Goal: Find specific page/section: Find specific page/section

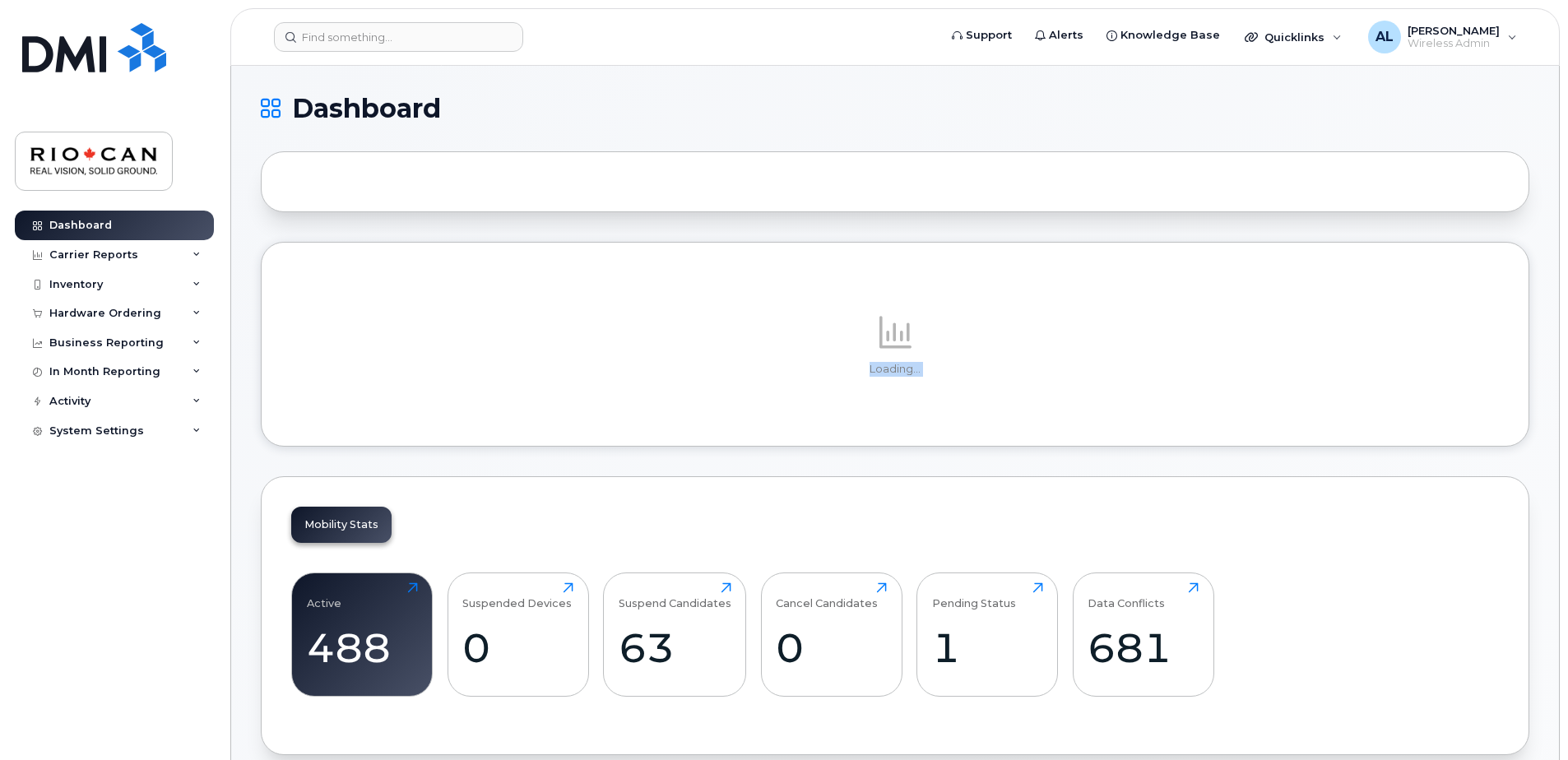
drag, startPoint x: 403, startPoint y: 472, endPoint x: 400, endPoint y: 500, distance: 28.2
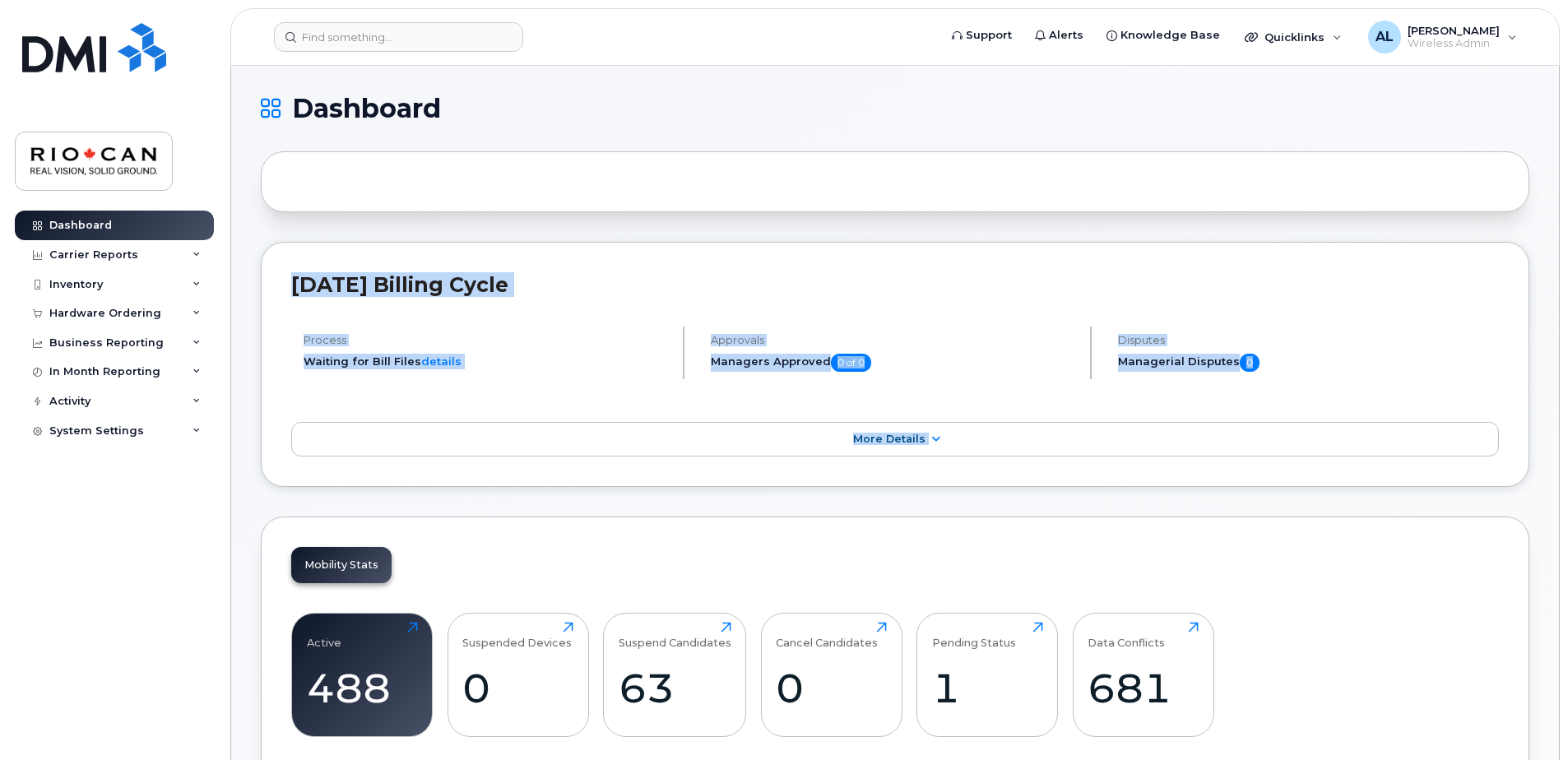
drag, startPoint x: 400, startPoint y: 500, endPoint x: 366, endPoint y: 497, distance: 34.1
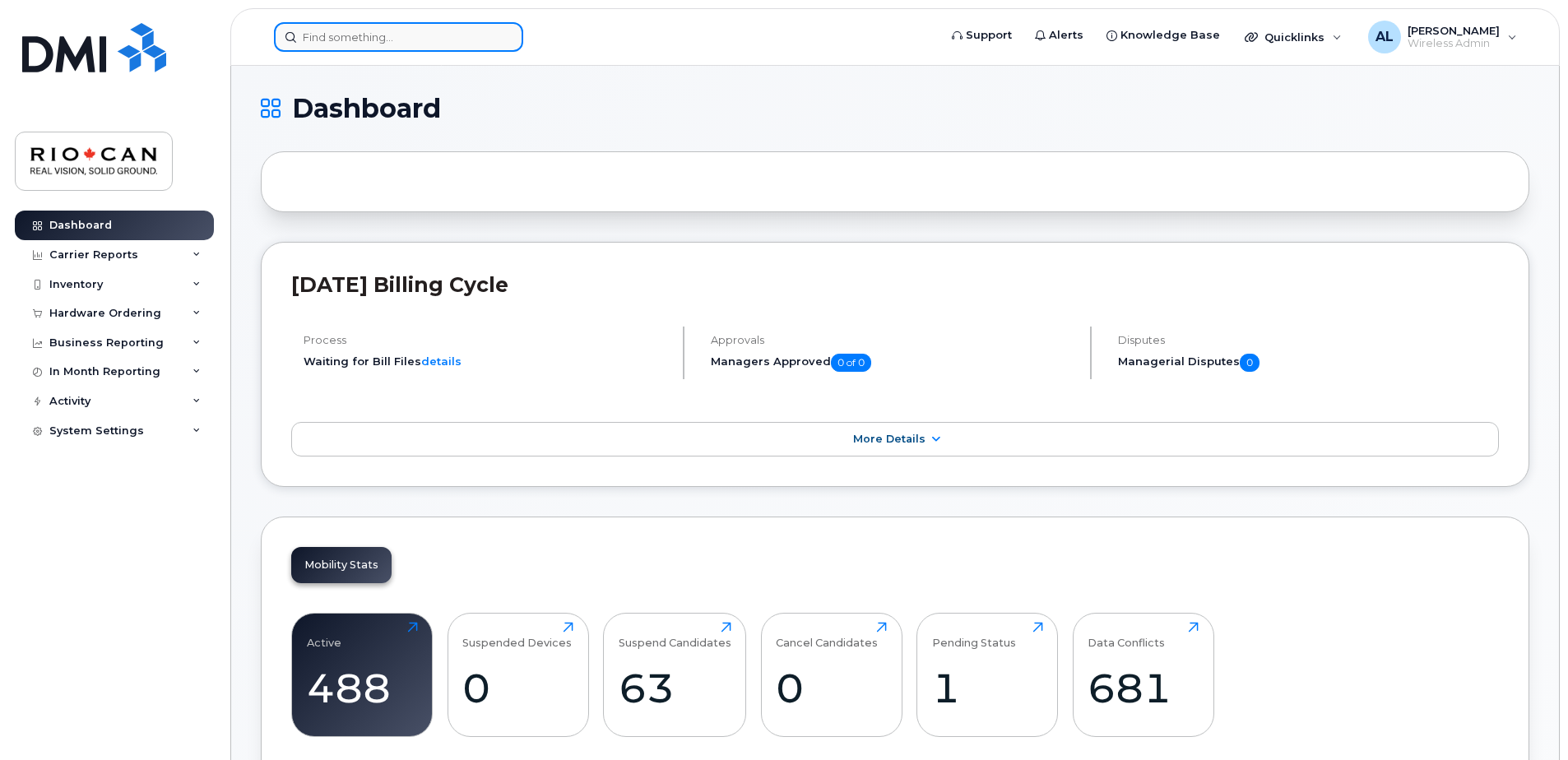
click at [392, 39] on input at bounding box center [398, 37] width 249 height 29
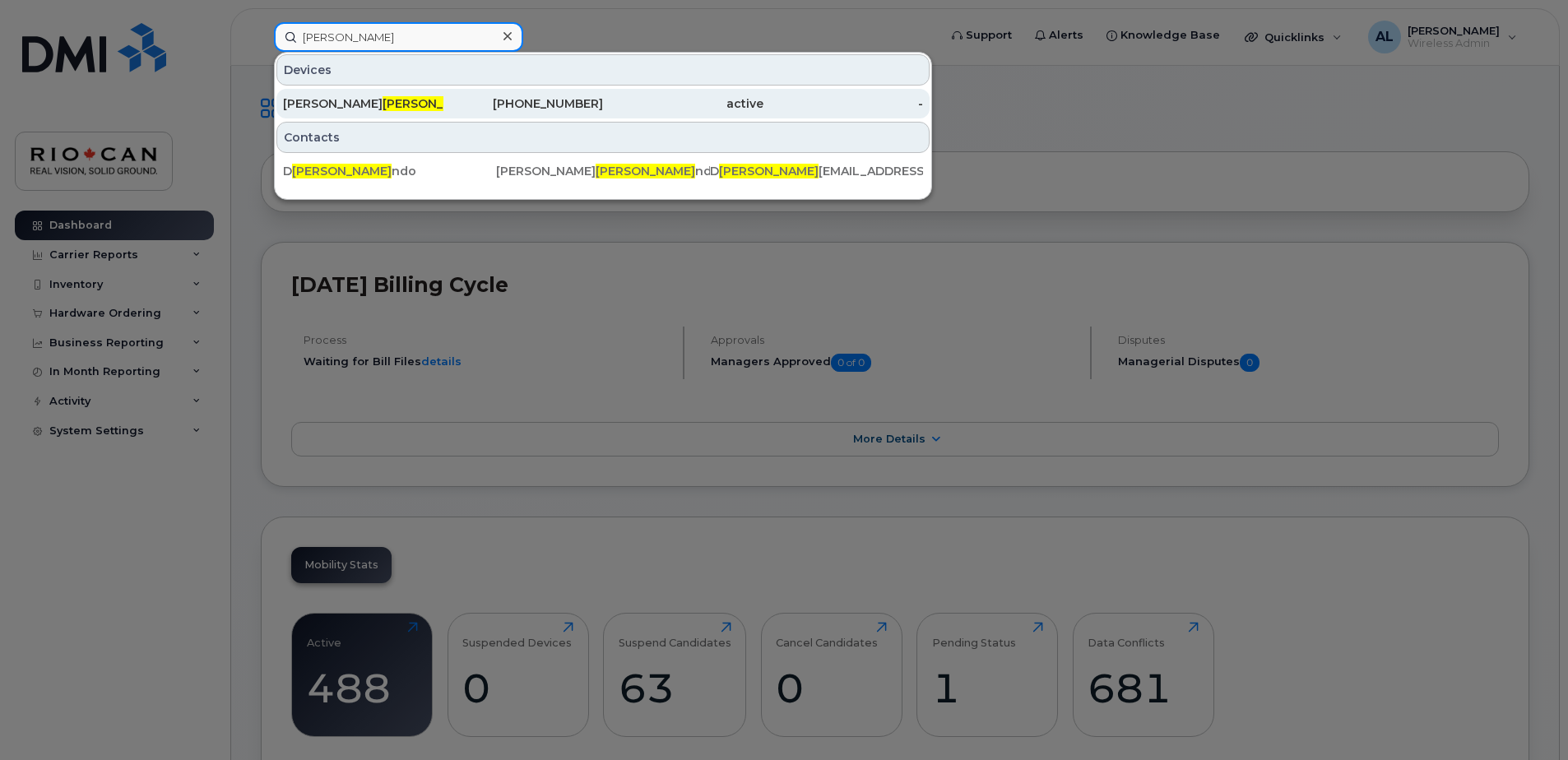
type input "raimu"
click at [554, 102] on div "416-526-5307" at bounding box center [524, 103] width 161 height 16
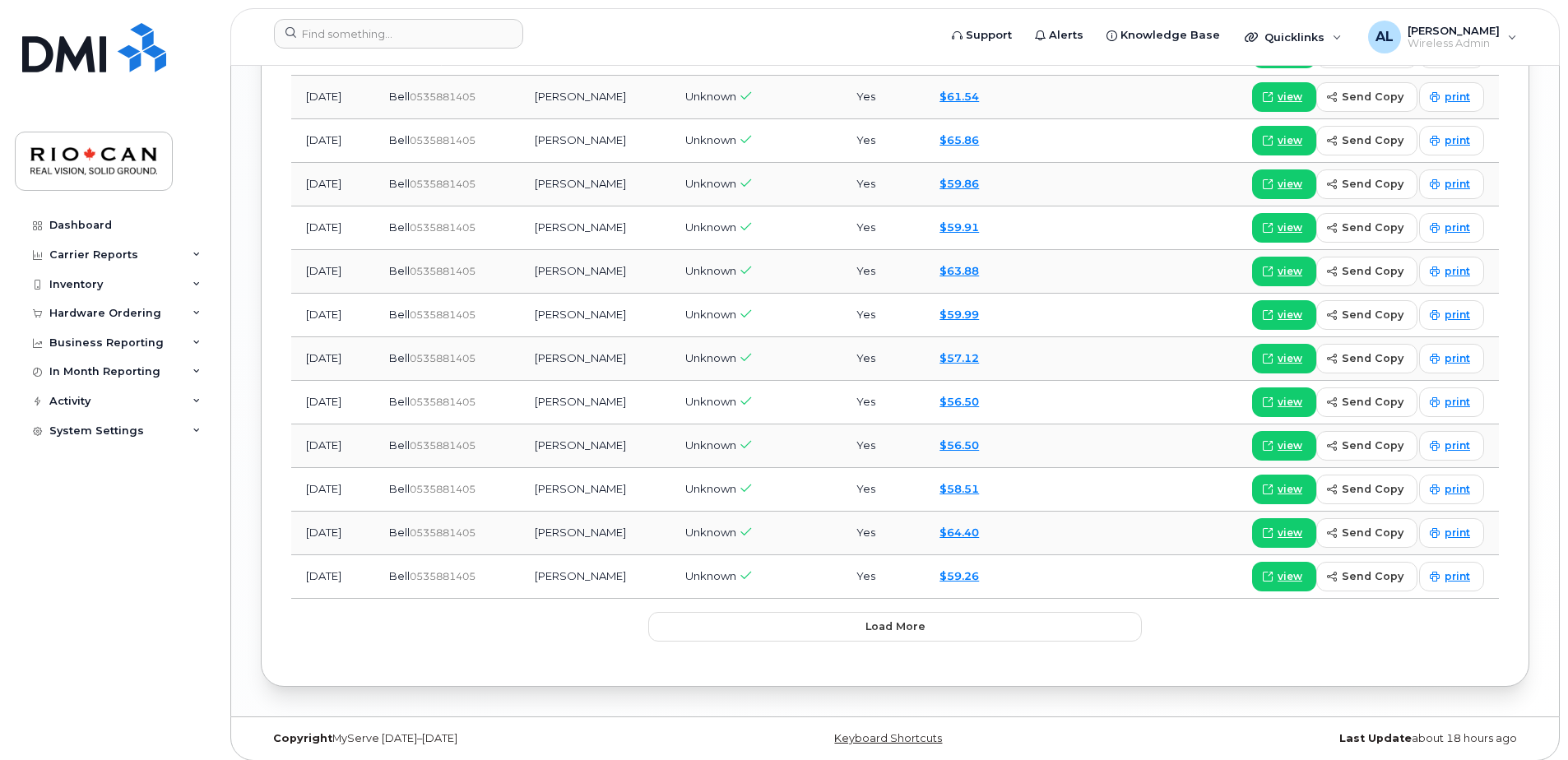
scroll to position [2000, 0]
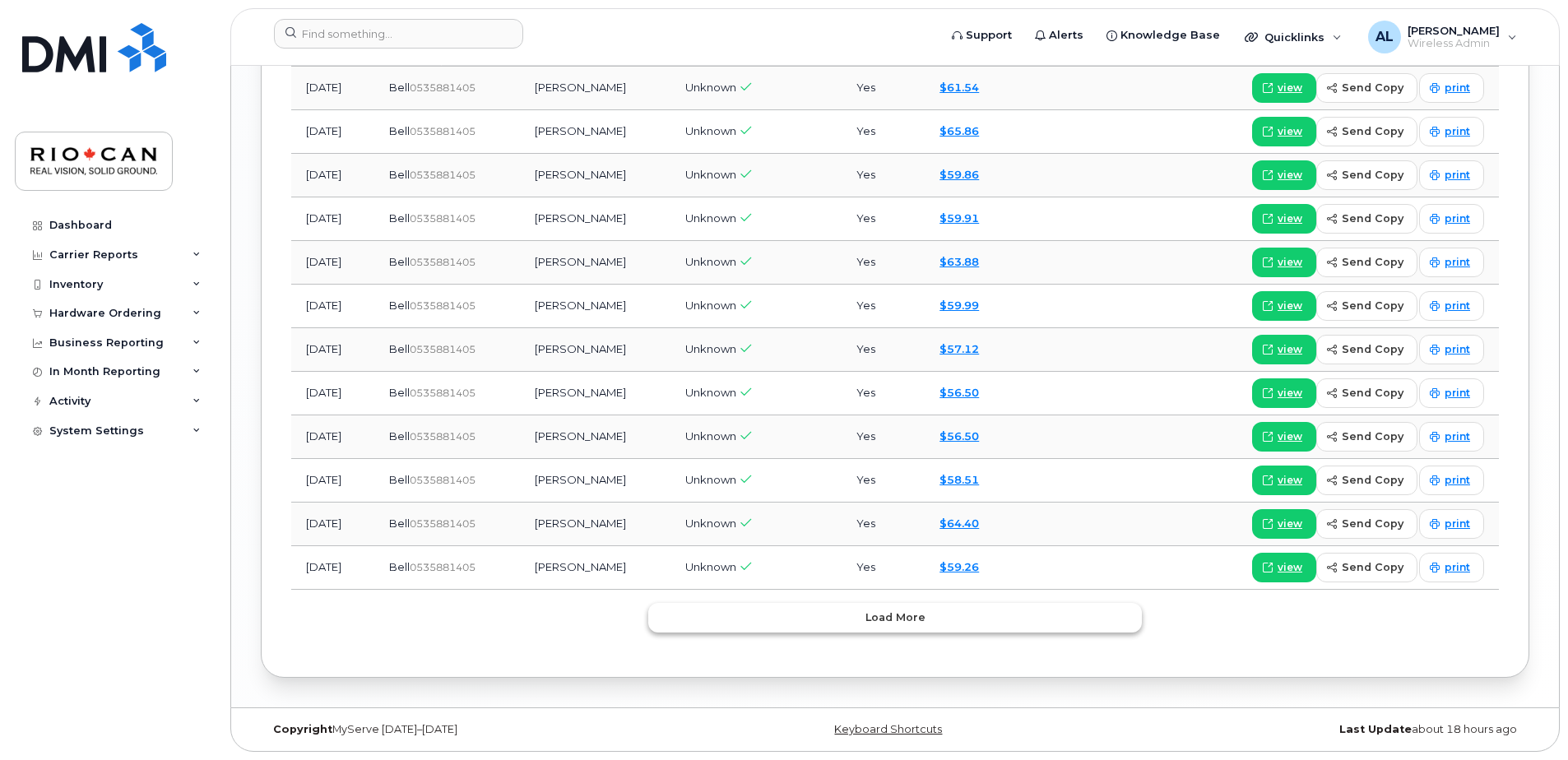
click at [776, 606] on button "Load more" at bounding box center [895, 618] width 493 height 29
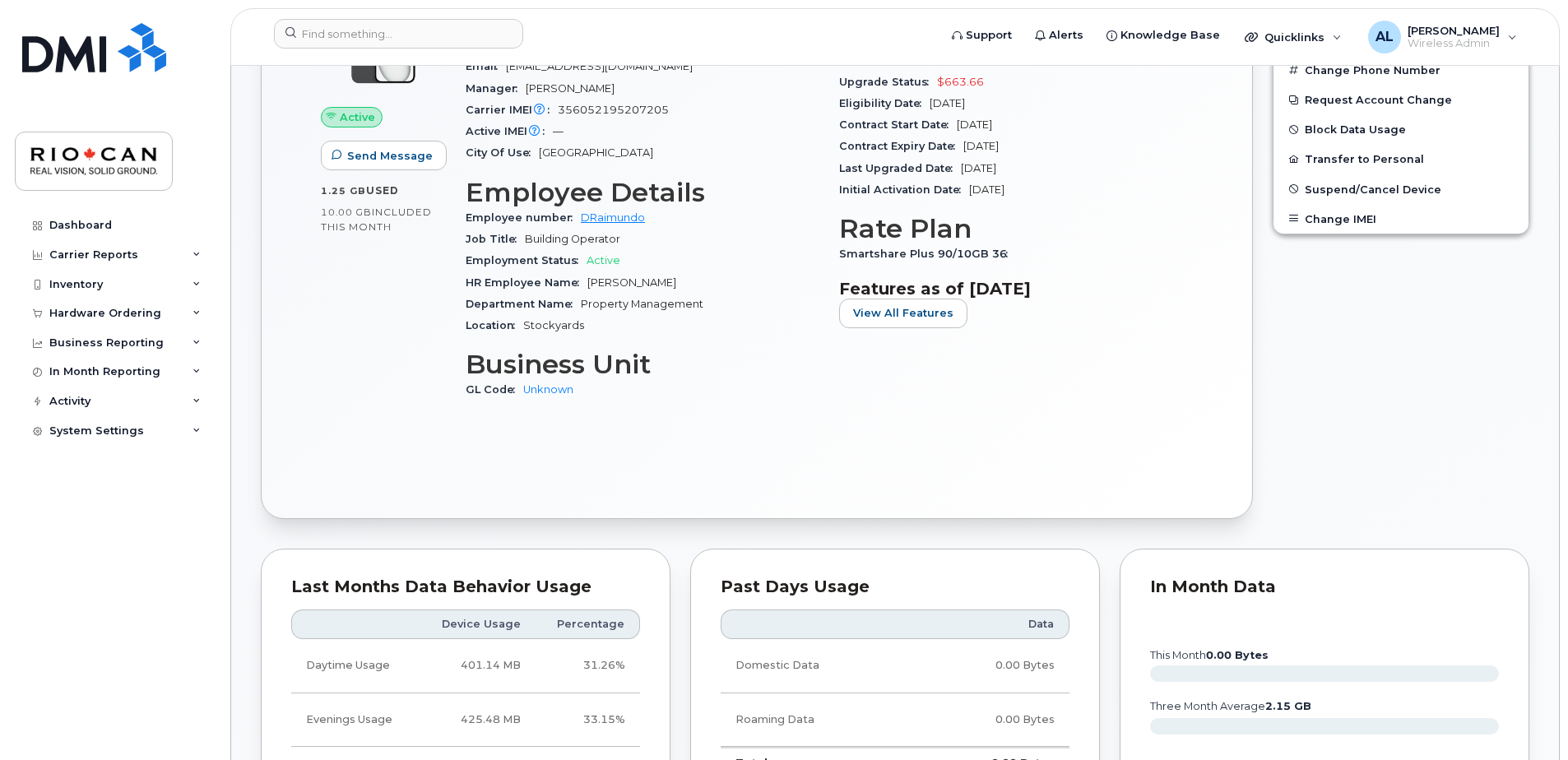
scroll to position [512, 0]
